Goal: Check status: Check status

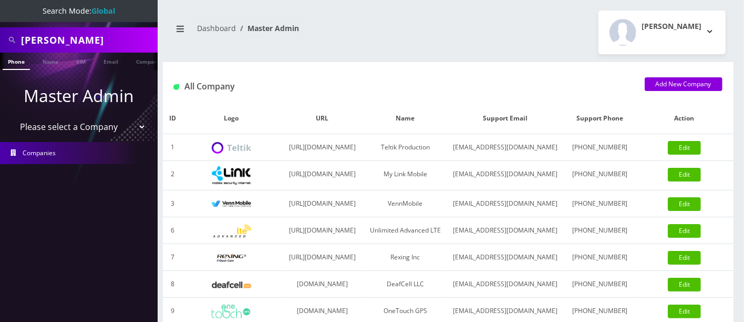
drag, startPoint x: 87, startPoint y: 42, endPoint x: 0, endPoint y: 26, distance: 88.2
click at [0, 27] on div "walker" at bounding box center [79, 39] width 158 height 25
paste input "9295498003"
type input "9295498003"
click at [21, 62] on link "Phone" at bounding box center [16, 61] width 27 height 17
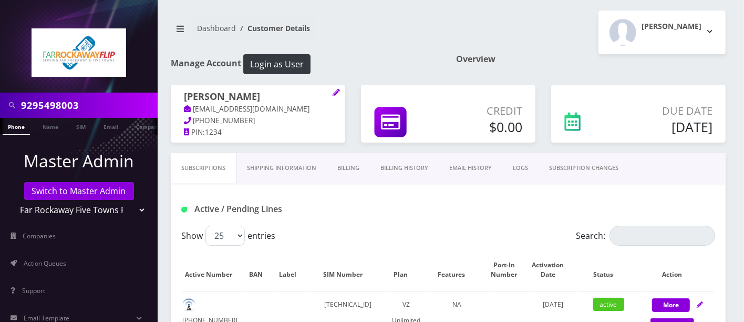
drag, startPoint x: 102, startPoint y: 104, endPoint x: 0, endPoint y: 86, distance: 103.6
click at [0, 109] on div "9295498003" at bounding box center [79, 104] width 158 height 25
paste input "5137027622"
type input "5137027622"
click at [12, 126] on link "Phone" at bounding box center [16, 126] width 27 height 17
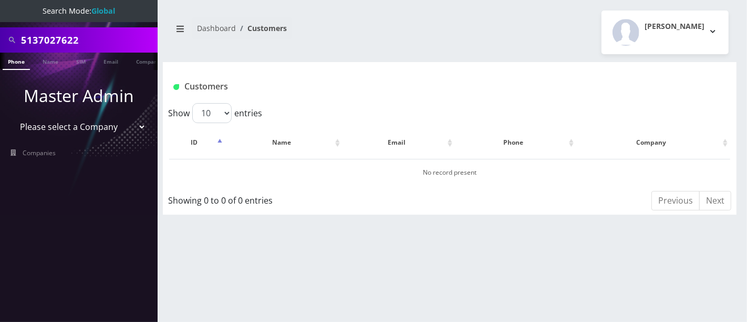
click at [112, 126] on select "Please select a Company Teltik Production My Link Mobile VennMobile Unlimited A…" at bounding box center [79, 127] width 134 height 20
click at [321, 108] on div "Show 10 25 50 100 entries" at bounding box center [309, 113] width 282 height 20
